Goal: Task Accomplishment & Management: Complete application form

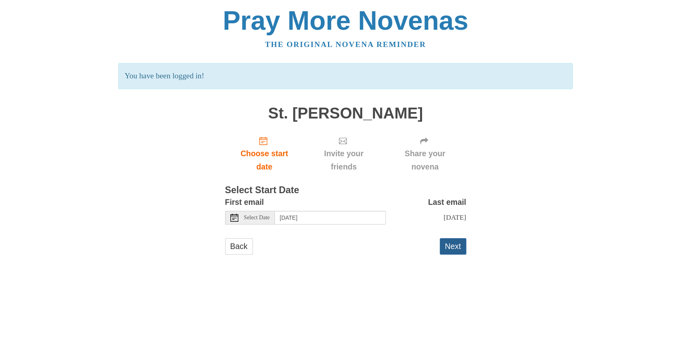
click at [458, 248] on button "Next" at bounding box center [453, 247] width 27 height 16
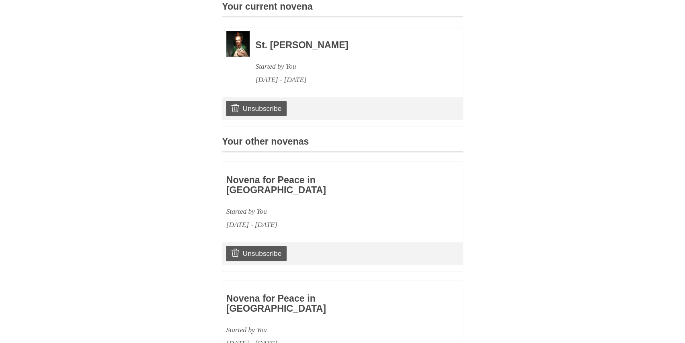
scroll to position [201, 0]
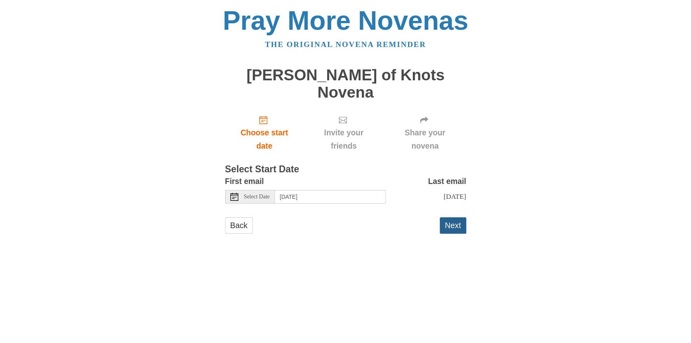
click at [455, 218] on button "Next" at bounding box center [453, 226] width 27 height 16
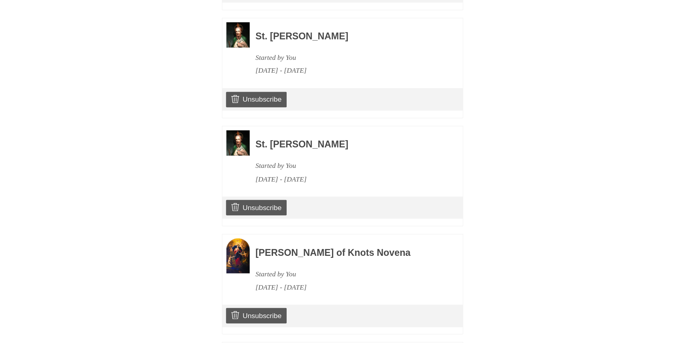
scroll to position [644, 0]
